Goal: Information Seeking & Learning: Learn about a topic

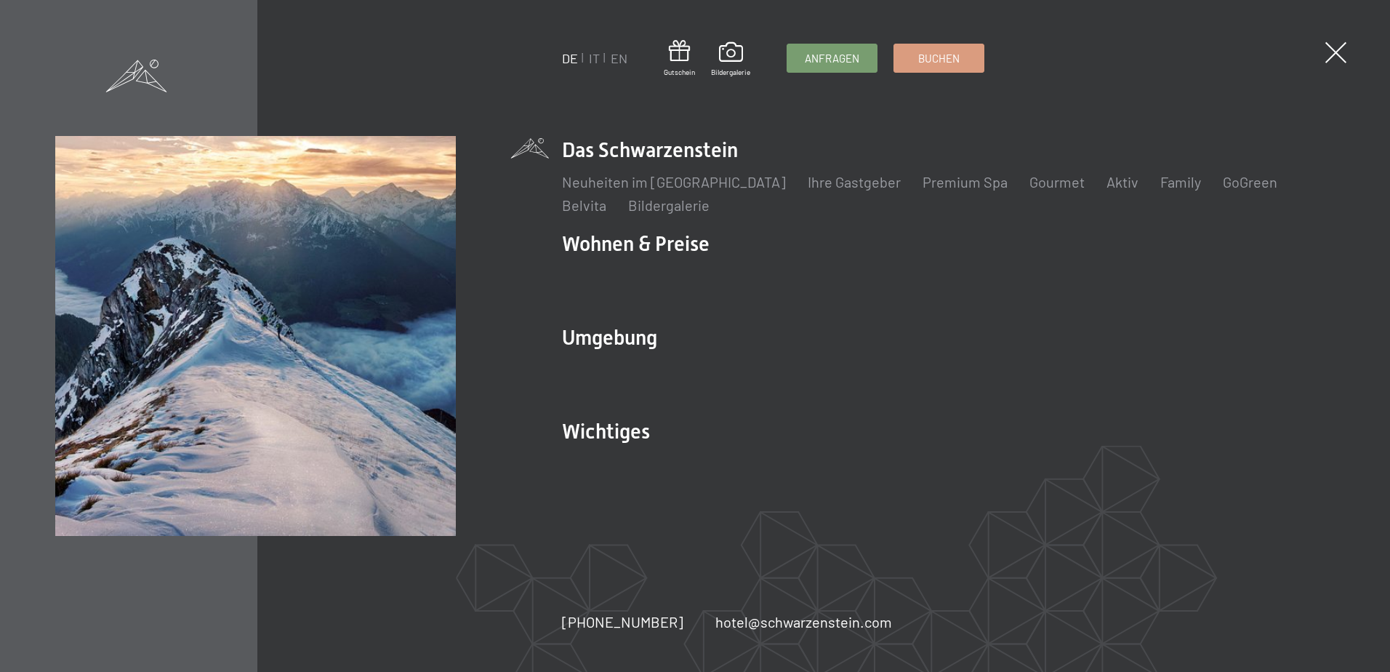
drag, startPoint x: 574, startPoint y: 560, endPoint x: 571, endPoint y: 514, distance: 46.6
click at [574, 560] on div "DE IT EN Gutschein Bildergalerie Anfragen Buchen DE IT EN Das Schwarzenstein Ne…" at bounding box center [695, 336] width 1390 height 672
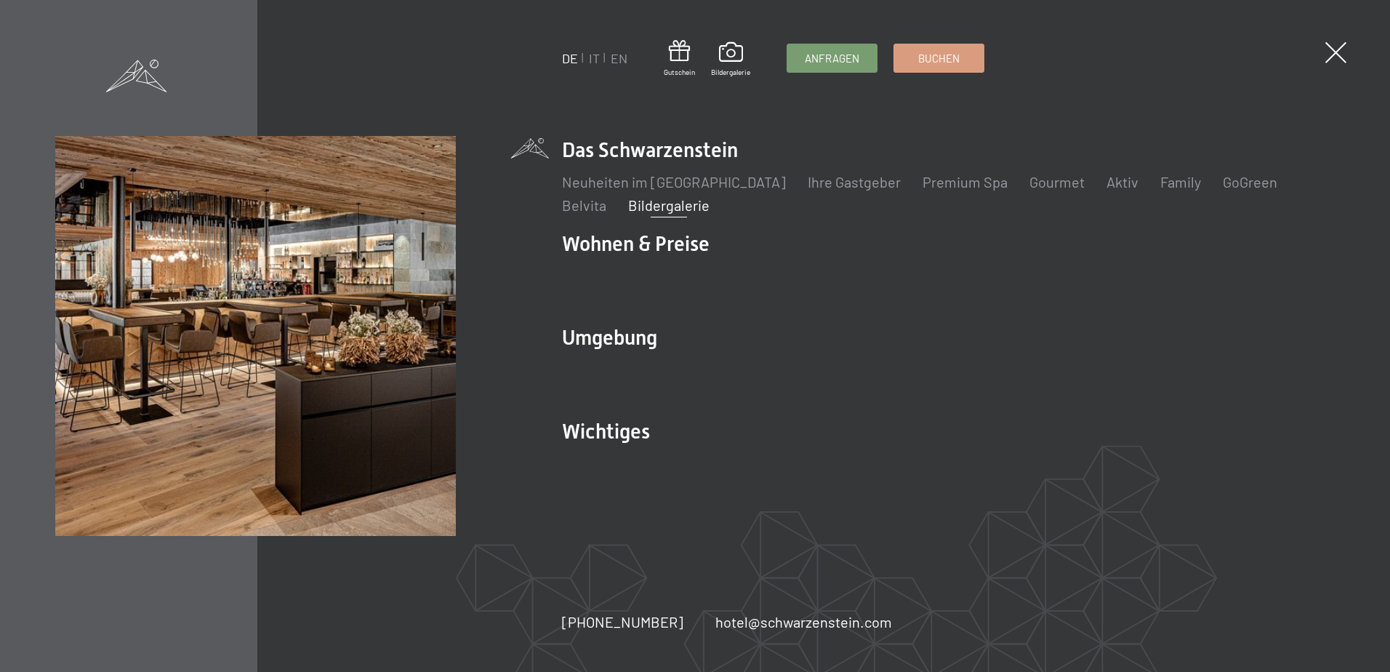
click at [628, 212] on link "Bildergalerie" at bounding box center [668, 204] width 81 height 17
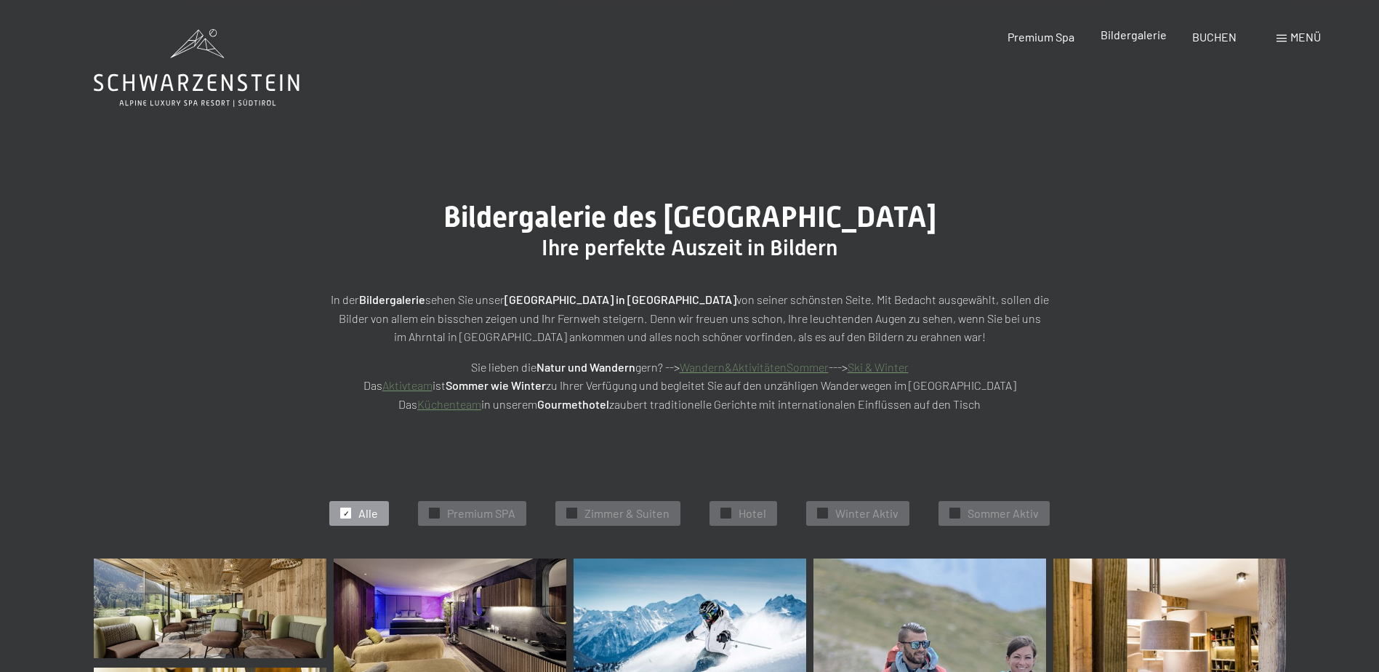
click at [1127, 39] on span "Bildergalerie" at bounding box center [1134, 35] width 66 height 14
click at [649, 515] on span "Zimmer & Suiten" at bounding box center [626, 513] width 85 height 16
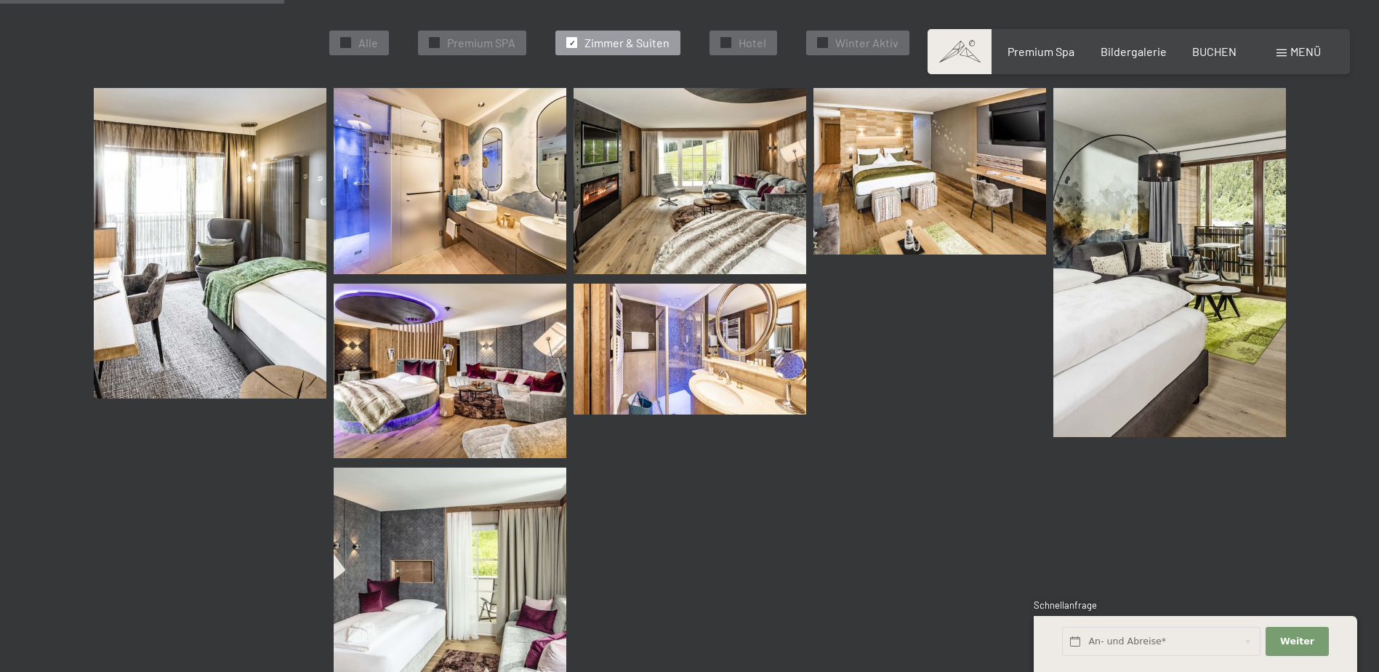
scroll to position [584, 0]
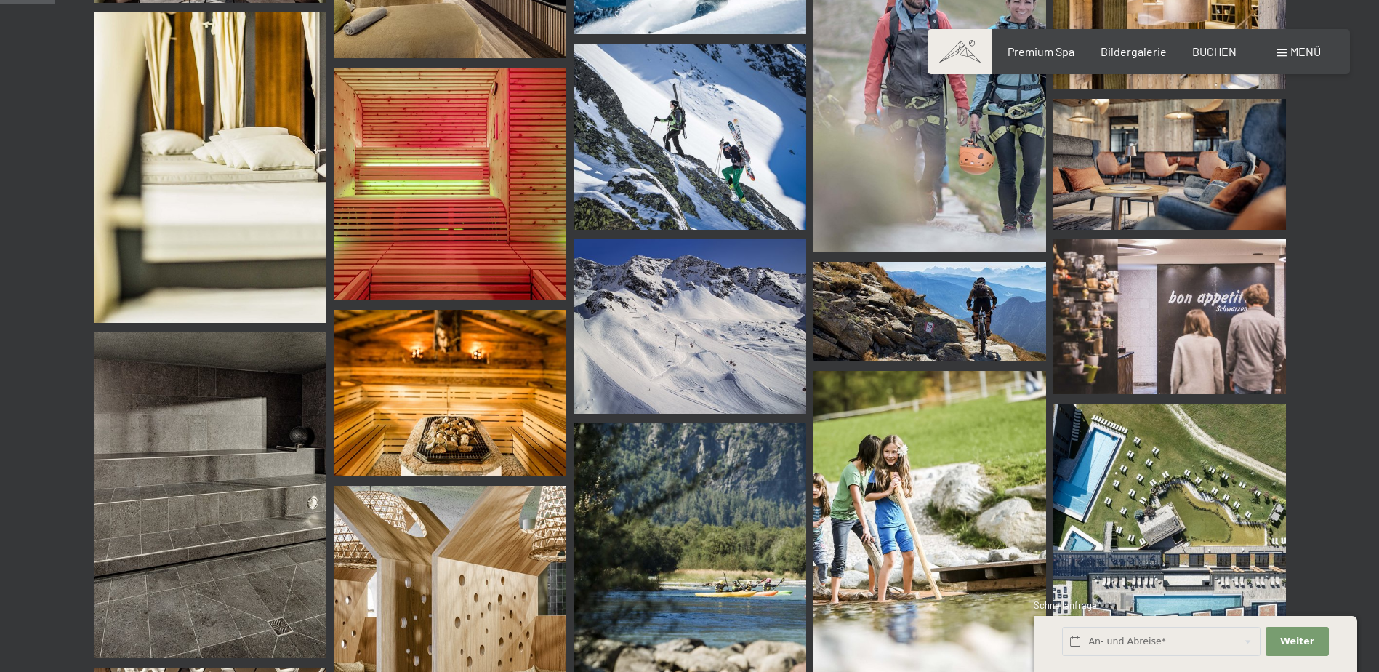
scroll to position [291, 0]
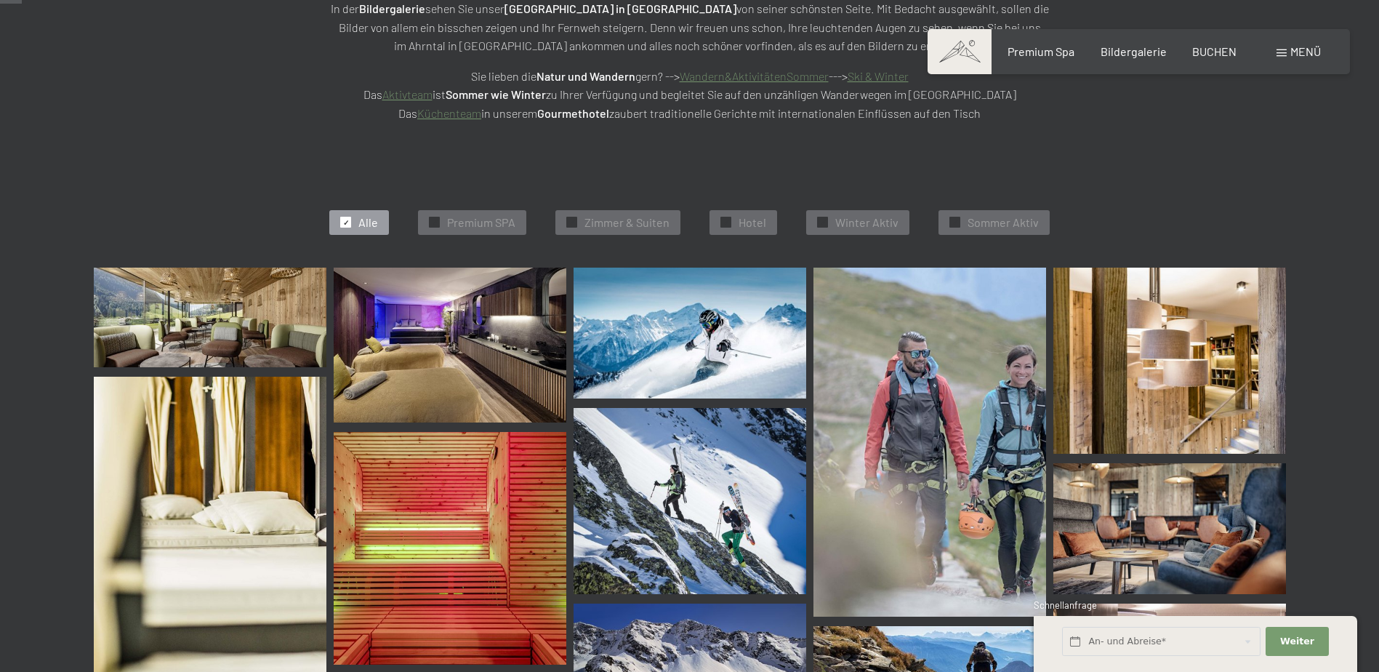
click at [646, 239] on div "✓ Alle ✓ Premium SPA ✓ Zimmer & Suiten ✓ Hotel ✓ Winter Aktiv ✓ Sommer Aktiv" at bounding box center [689, 222] width 1337 height 90
click at [648, 222] on span "Zimmer & Suiten" at bounding box center [626, 222] width 85 height 16
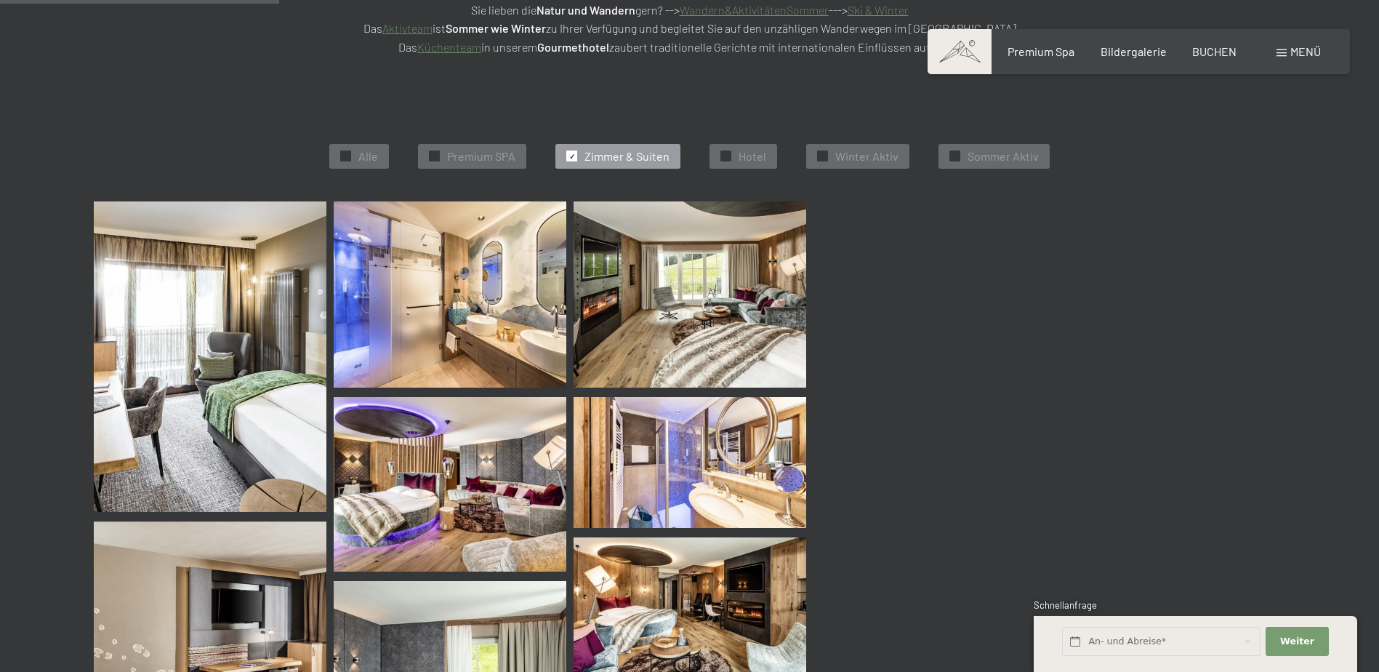
scroll to position [366, 0]
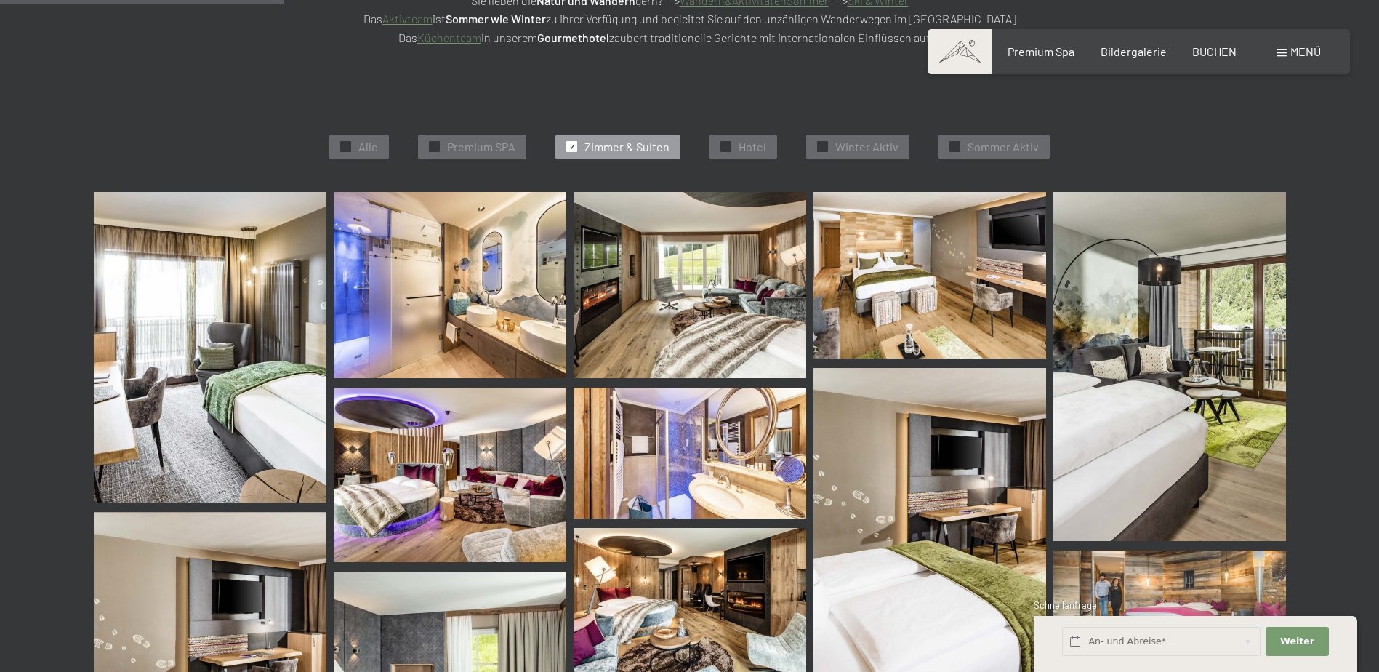
click at [490, 411] on img at bounding box center [450, 474] width 233 height 174
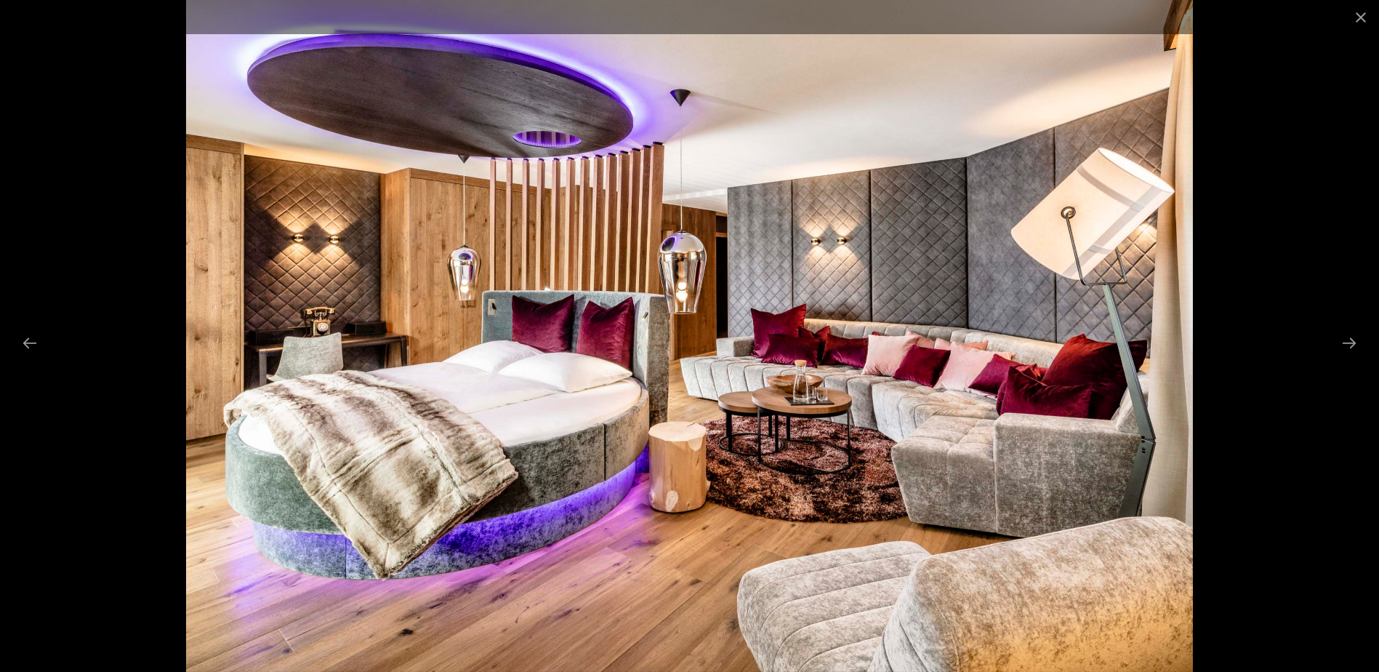
click at [1319, 262] on div at bounding box center [689, 336] width 1379 height 672
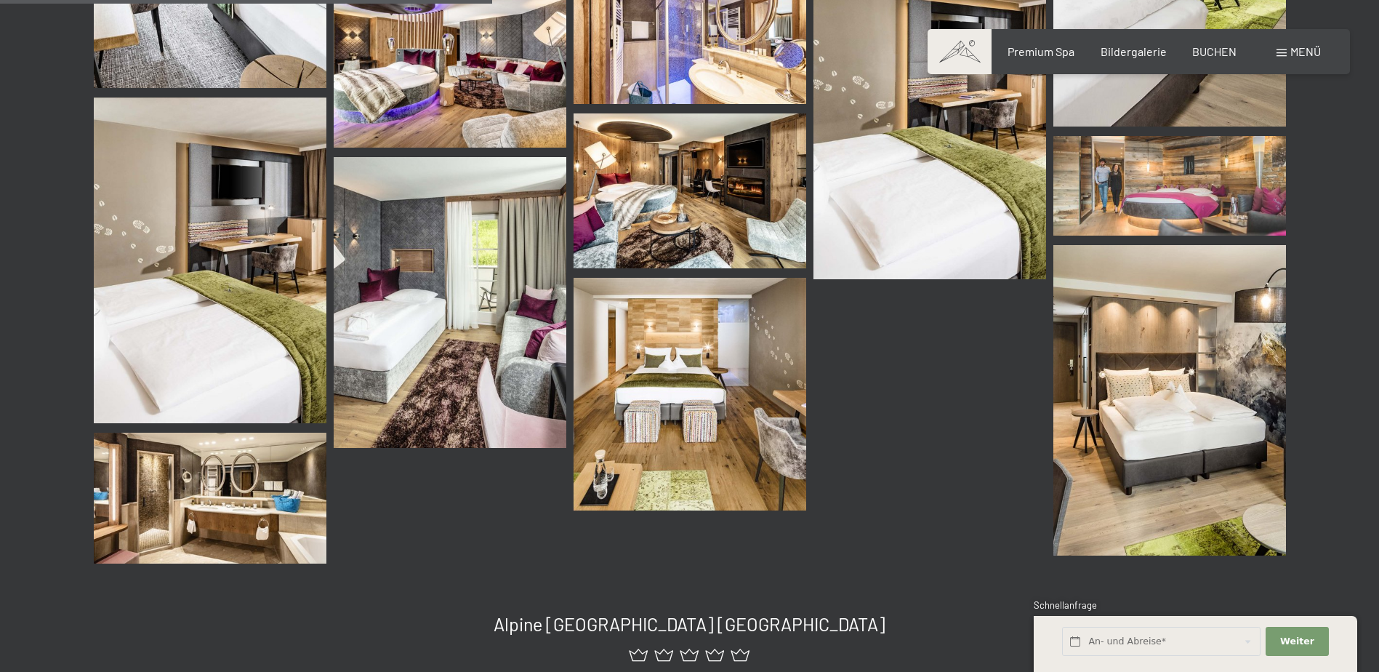
scroll to position [584, 0]
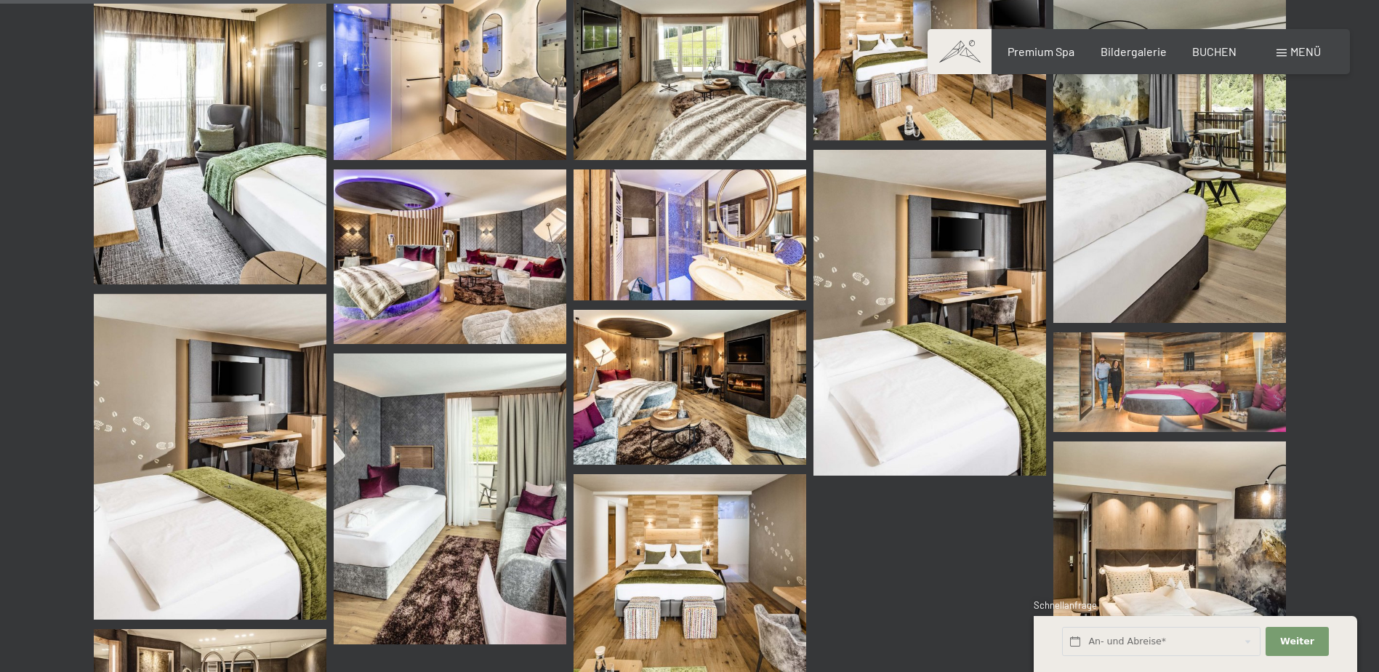
click at [669, 374] on img at bounding box center [690, 387] width 233 height 155
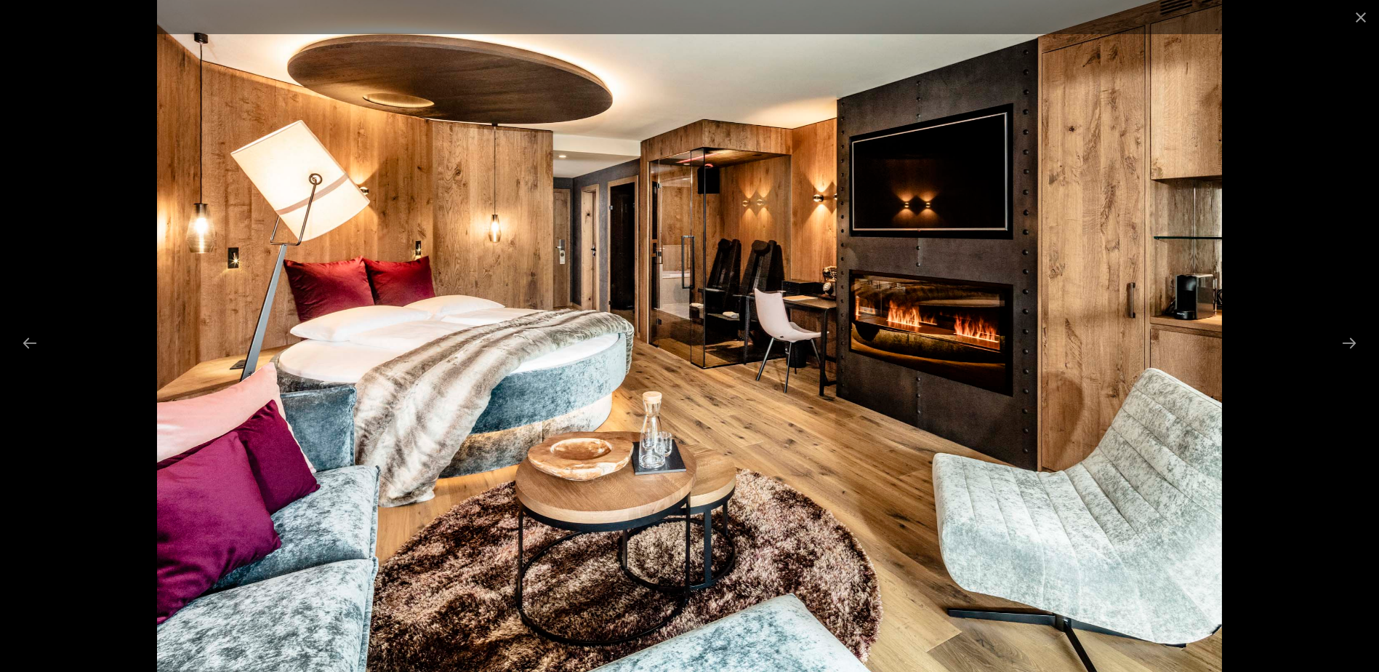
click at [1358, 179] on div at bounding box center [689, 336] width 1379 height 672
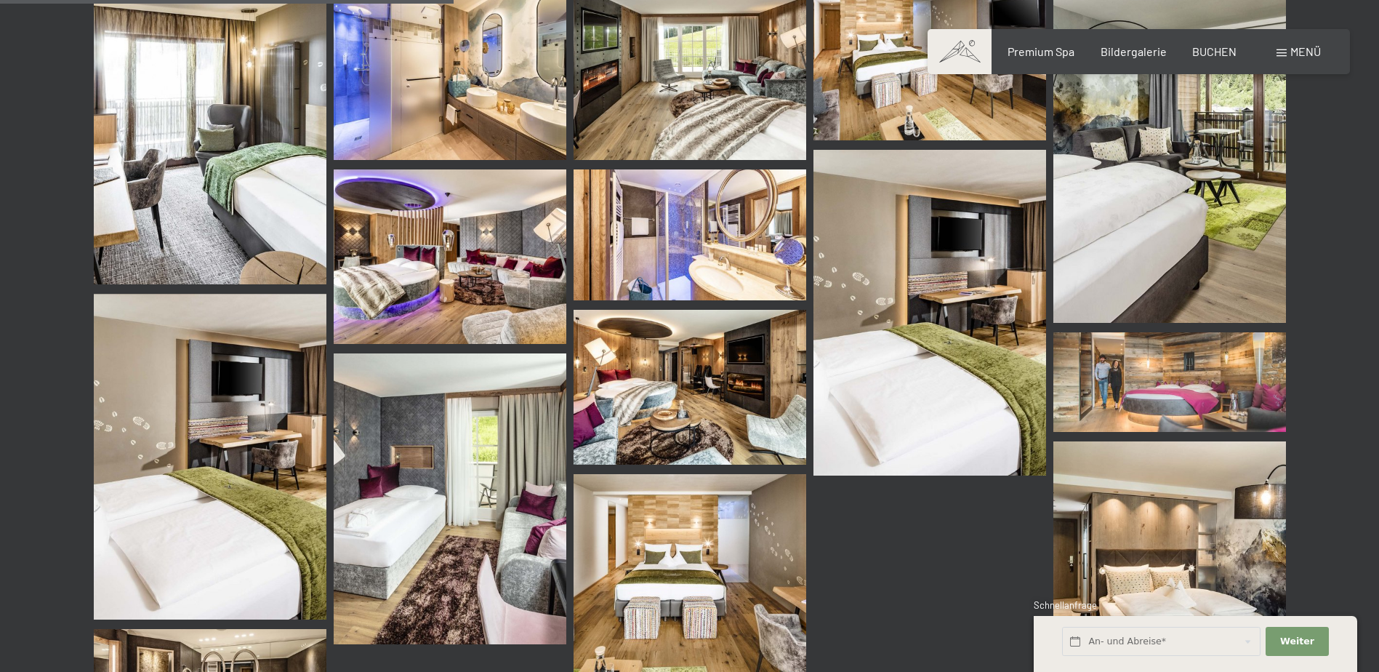
click at [924, 572] on div at bounding box center [690, 371] width 1192 height 795
click at [461, 260] on img at bounding box center [450, 256] width 233 height 174
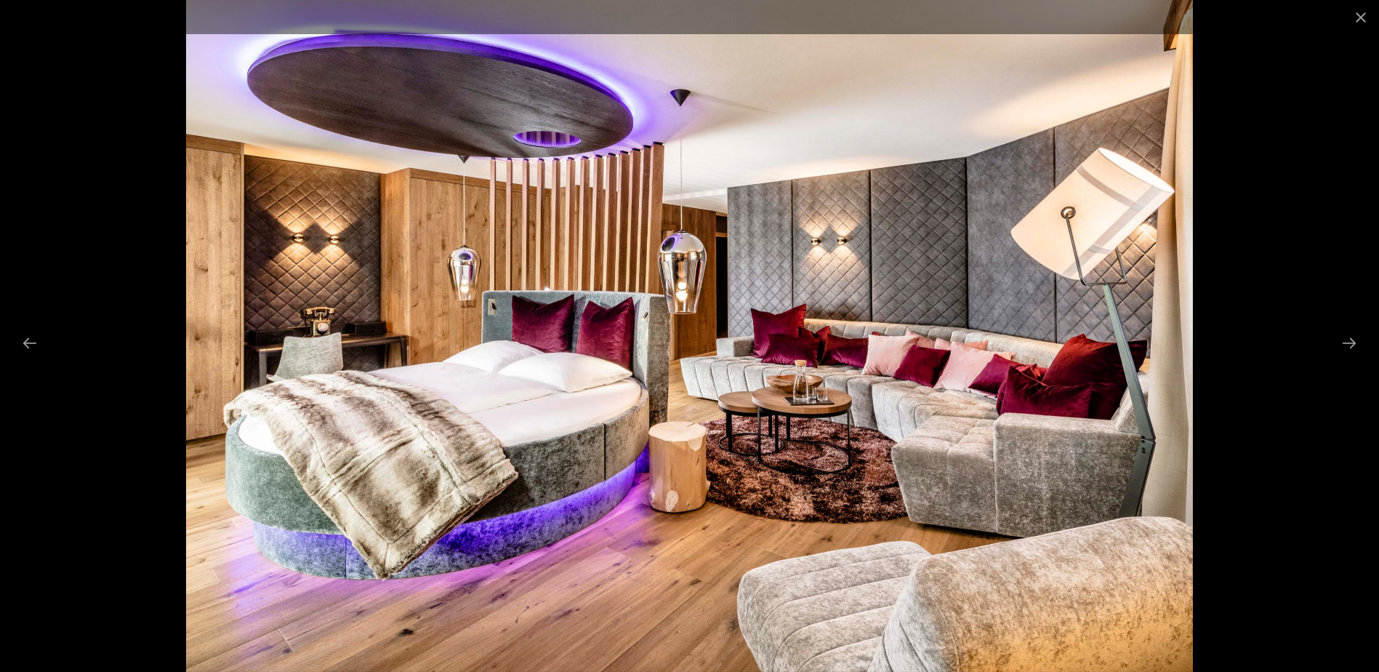
click at [1258, 188] on div at bounding box center [689, 336] width 1379 height 672
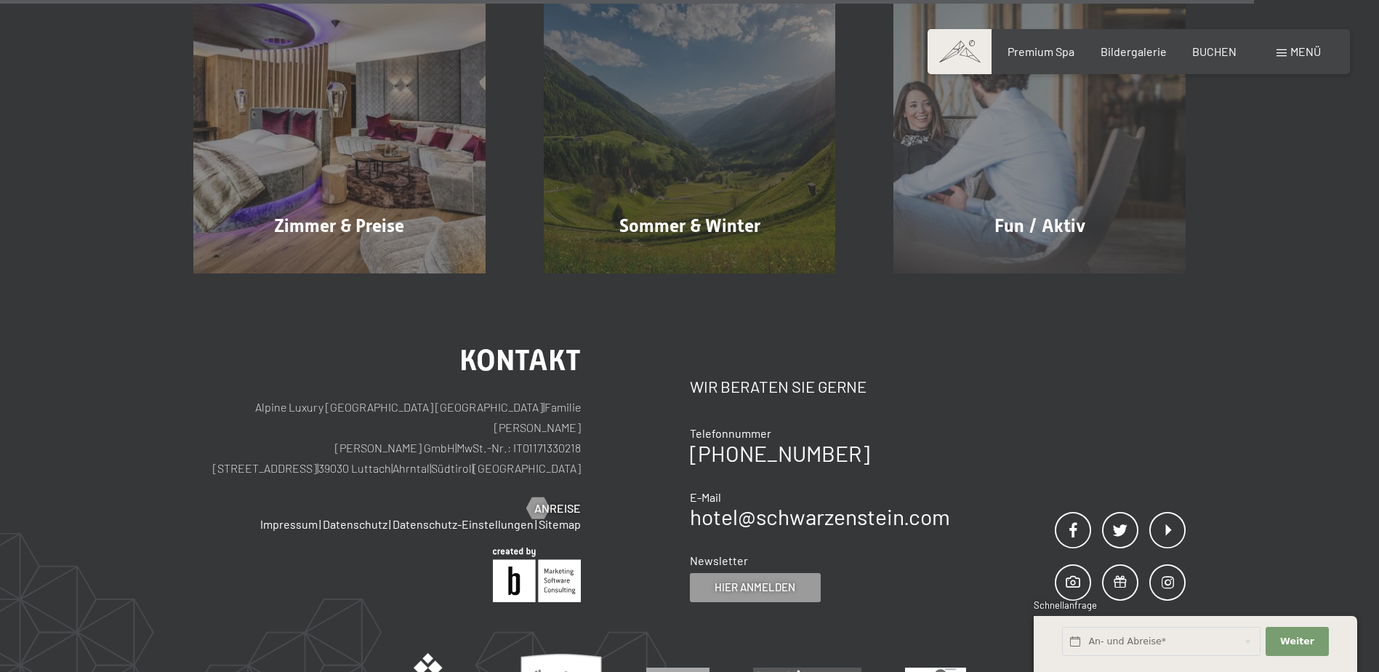
scroll to position [1457, 0]
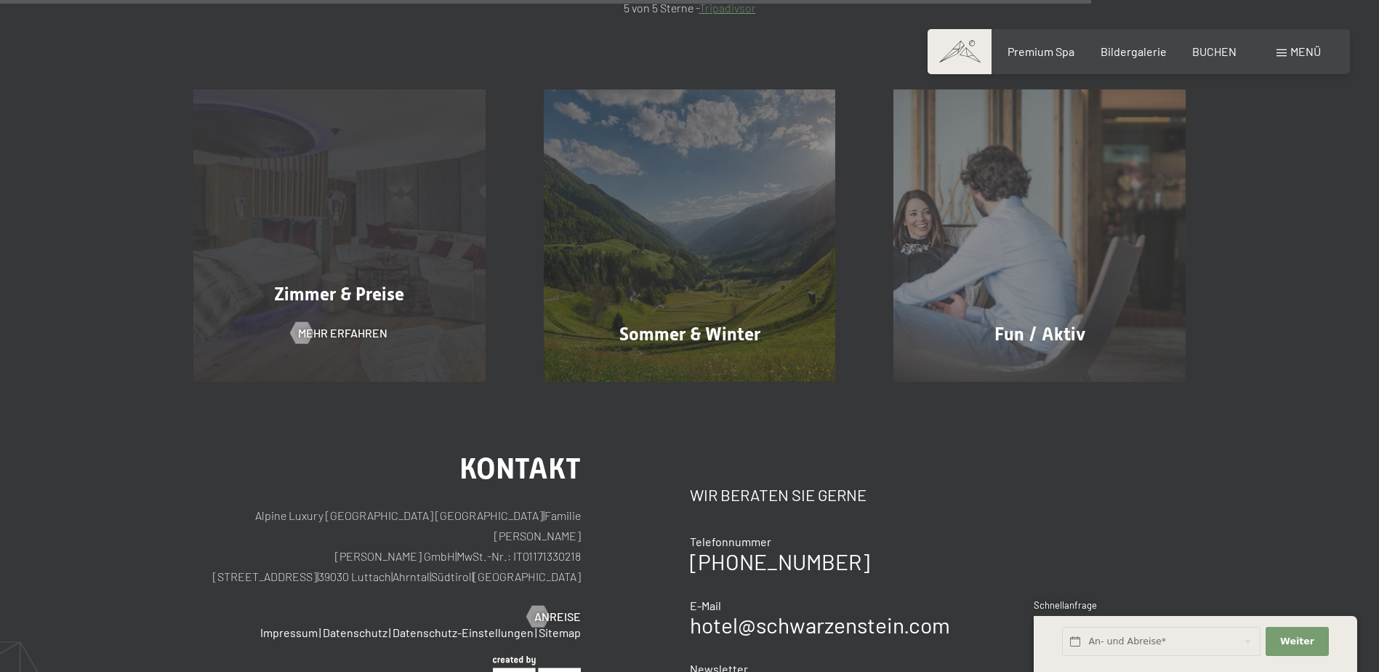
click at [324, 272] on div "Zimmer & Preise Mehr erfahren" at bounding box center [339, 235] width 350 height 292
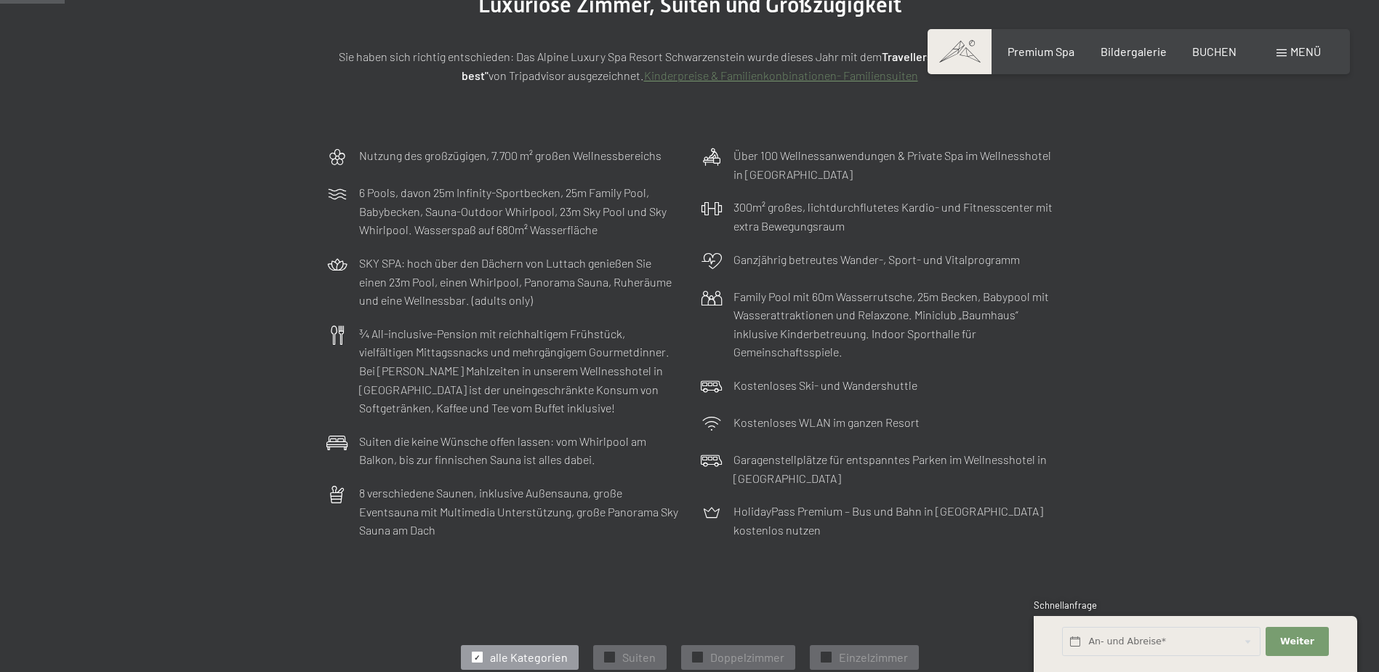
scroll to position [218, 0]
